Goal: Task Accomplishment & Management: Use online tool/utility

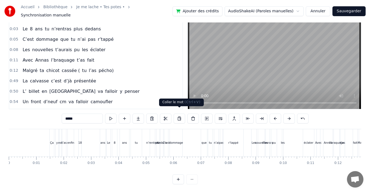
scroll to position [310, 0]
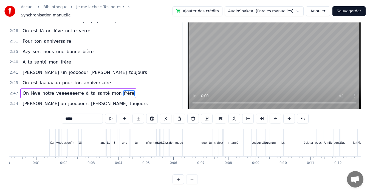
click at [353, 7] on button "Sauvegarder" at bounding box center [348, 11] width 33 height 10
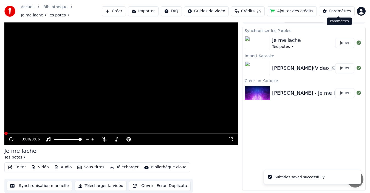
scroll to position [6, 0]
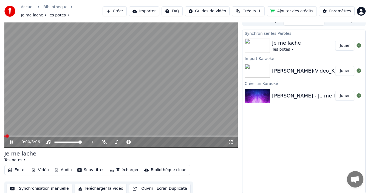
click at [44, 187] on button "Synchronisation manuelle" at bounding box center [40, 189] width 66 height 10
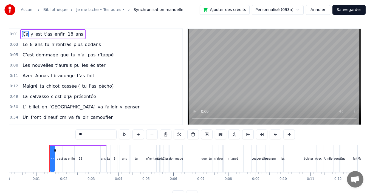
click at [25, 10] on link "Accueil" at bounding box center [28, 9] width 14 height 5
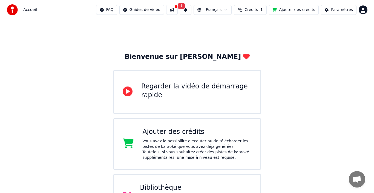
scroll to position [75, 0]
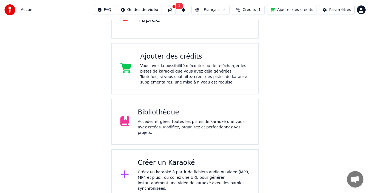
click at [175, 162] on div "Créer un Karaoké" at bounding box center [194, 163] width 112 height 9
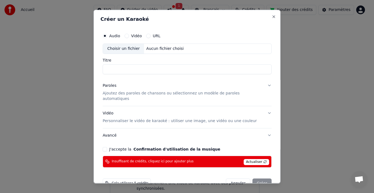
click at [121, 72] on input "Titre" at bounding box center [187, 69] width 169 height 10
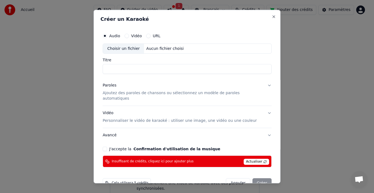
click at [122, 49] on div "Choisir un fichier" at bounding box center [123, 49] width 41 height 10
type input "**********"
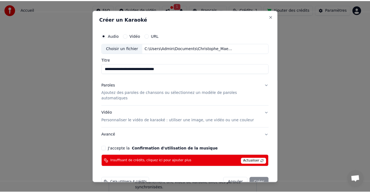
scroll to position [8, 0]
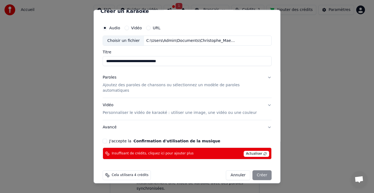
click at [107, 139] on button "J'accepte la Confirmation d'utilisation de la musique" at bounding box center [105, 141] width 4 height 4
click at [255, 171] on div "Annuler Créer" at bounding box center [249, 175] width 46 height 10
click at [232, 172] on button "Annuler" at bounding box center [238, 175] width 24 height 10
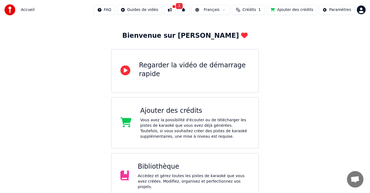
scroll to position [0, 0]
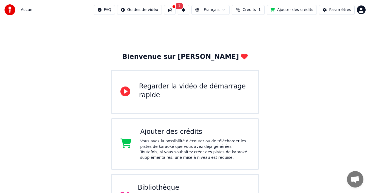
click at [295, 9] on button "Ajouter des crédits" at bounding box center [292, 10] width 50 height 10
click at [175, 12] on button at bounding box center [170, 10] width 12 height 10
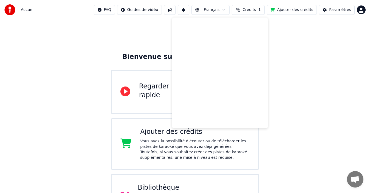
scroll to position [75, 0]
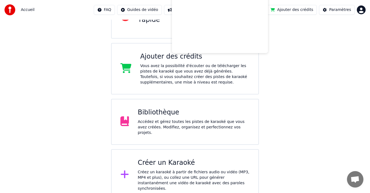
click at [160, 174] on div "Créez un karaoké à partir de fichiers audio ou vidéo (MP3, MP4 et plus), ou col…" at bounding box center [194, 181] width 112 height 22
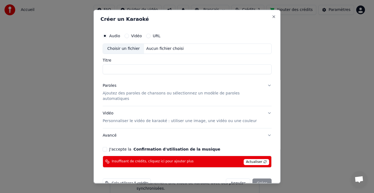
click at [253, 159] on span "Actualiser" at bounding box center [257, 162] width 26 height 6
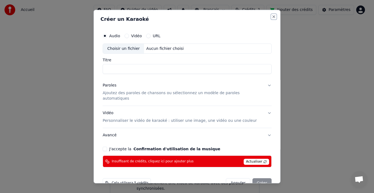
click at [272, 16] on button "Close" at bounding box center [274, 16] width 4 height 4
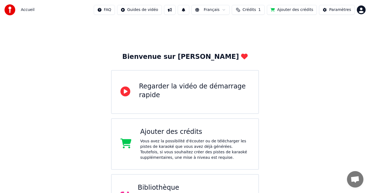
click at [137, 100] on div "Regarder la vidéo de démarrage rapide" at bounding box center [185, 92] width 148 height 44
